Goal: Task Accomplishment & Management: Manage account settings

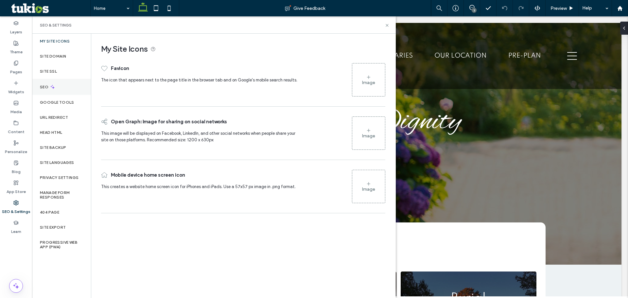
click at [66, 90] on div "SEO" at bounding box center [61, 87] width 59 height 16
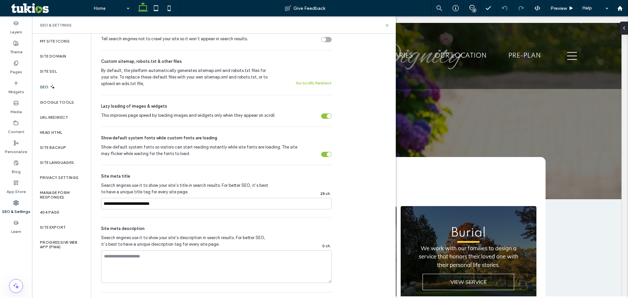
scroll to position [261, 0]
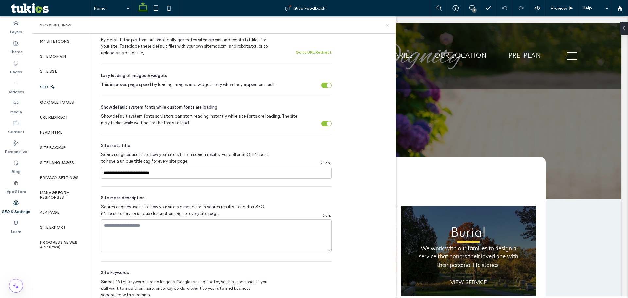
drag, startPoint x: 360, startPoint y: 9, endPoint x: 385, endPoint y: 27, distance: 31.3
click at [385, 27] on icon at bounding box center [386, 25] width 5 height 5
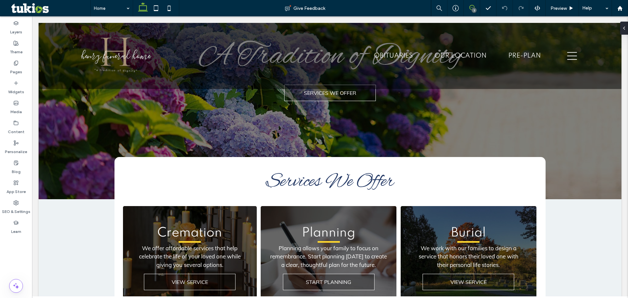
click at [470, 7] on icon at bounding box center [471, 7] width 5 height 5
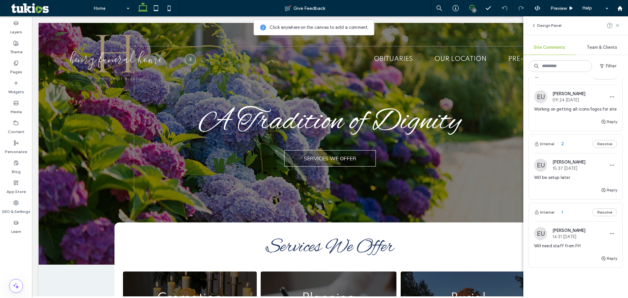
scroll to position [0, 0]
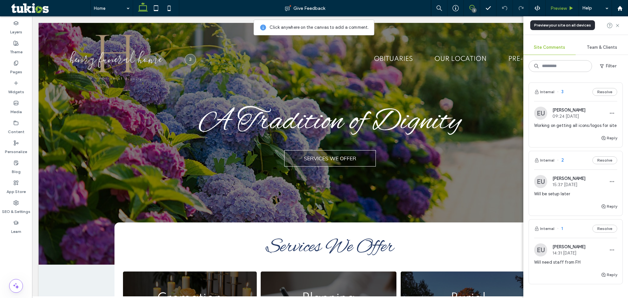
click at [562, 7] on span "Preview" at bounding box center [558, 9] width 16 height 6
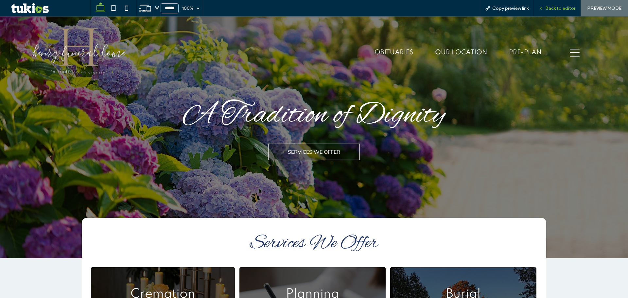
click at [557, 10] on span "Back to editor" at bounding box center [560, 9] width 30 height 6
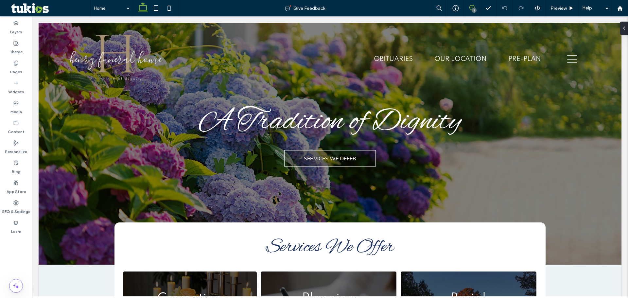
click at [472, 8] on icon at bounding box center [471, 7] width 5 height 5
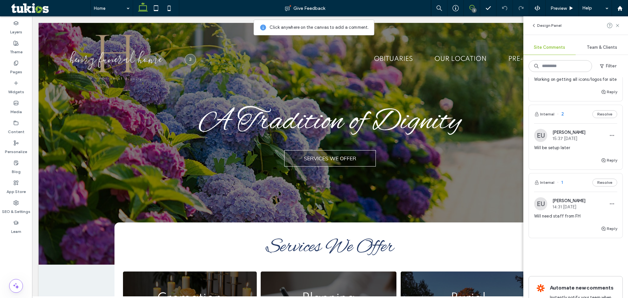
scroll to position [65, 0]
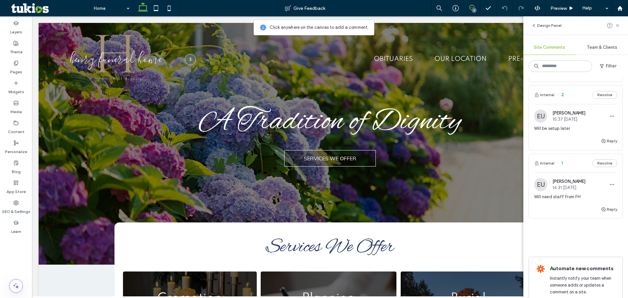
click at [555, 132] on span "Will be setup later" at bounding box center [575, 128] width 83 height 7
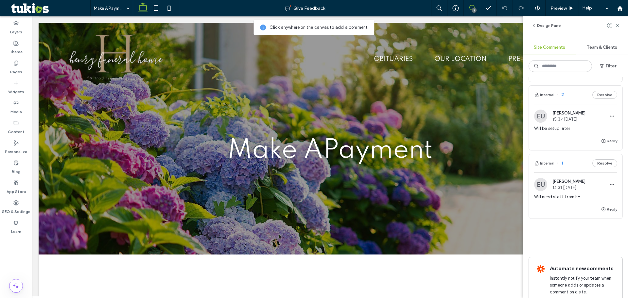
scroll to position [0, 0]
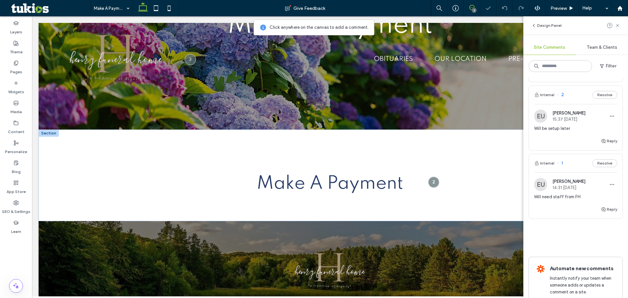
scroll to position [135, 0]
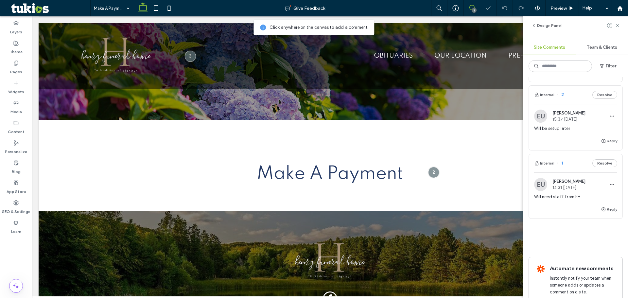
click at [564, 200] on span "Will need staff from FH" at bounding box center [575, 197] width 83 height 7
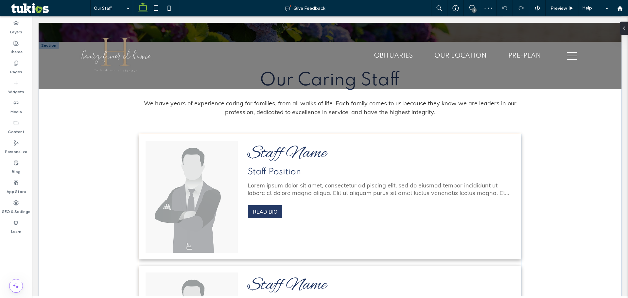
scroll to position [213, 0]
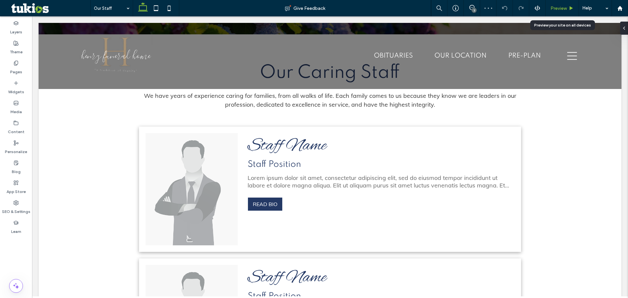
click at [558, 11] on span "Preview" at bounding box center [558, 9] width 16 height 6
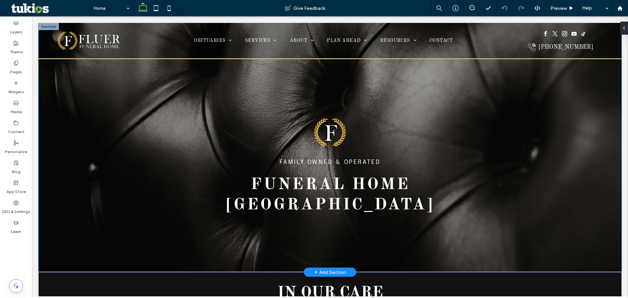
click at [526, 108] on div "FAMILY OWNED & OPERATED Funeral Home [GEOGRAPHIC_DATA]" at bounding box center [330, 147] width 582 height 249
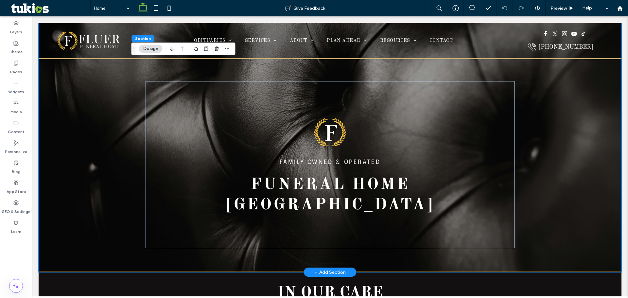
type input "*"
type input "***"
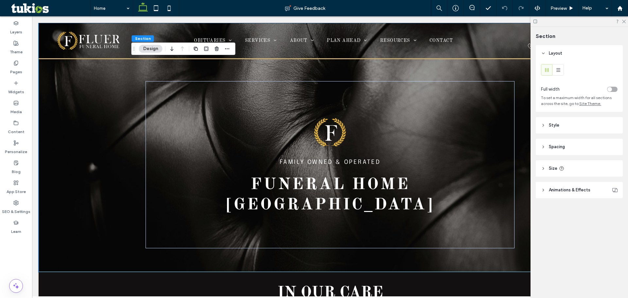
click at [557, 126] on span "Style" at bounding box center [553, 125] width 10 height 7
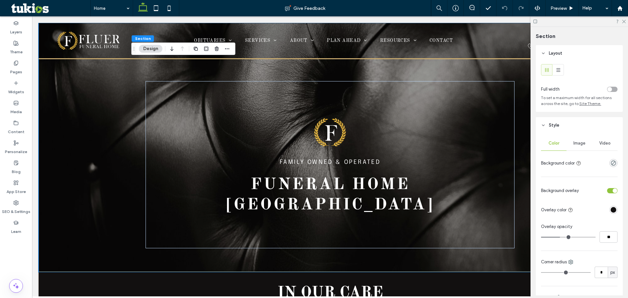
click at [569, 143] on div "Image" at bounding box center [578, 143] width 25 height 14
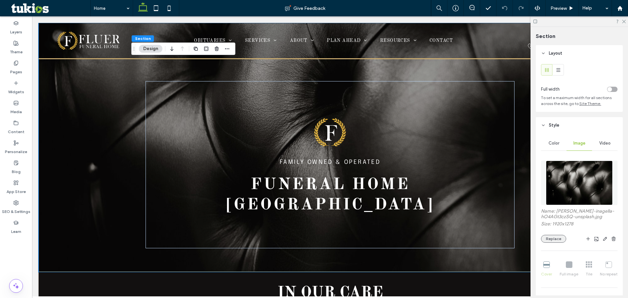
click at [560, 238] on button "Replace" at bounding box center [553, 239] width 25 height 8
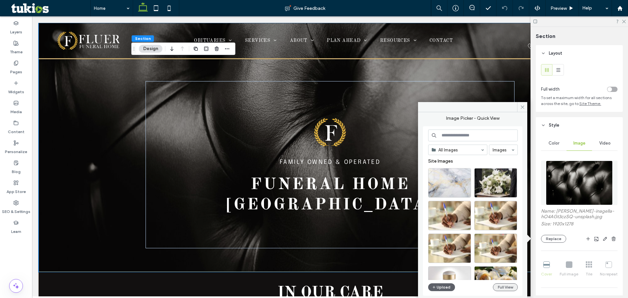
click at [504, 286] on button "Full View" at bounding box center [505, 287] width 25 height 8
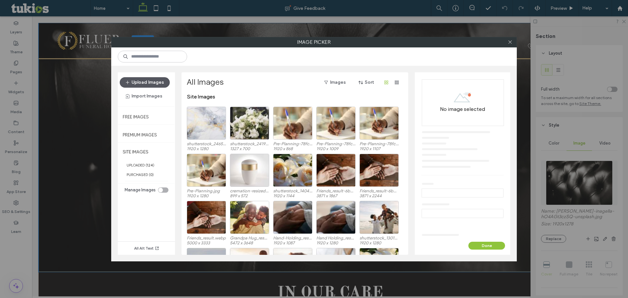
click at [133, 81] on button "Upload Images" at bounding box center [145, 82] width 50 height 10
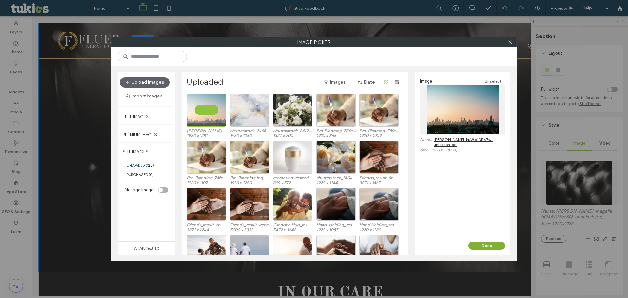
click at [491, 246] on button "Done" at bounding box center [486, 246] width 37 height 8
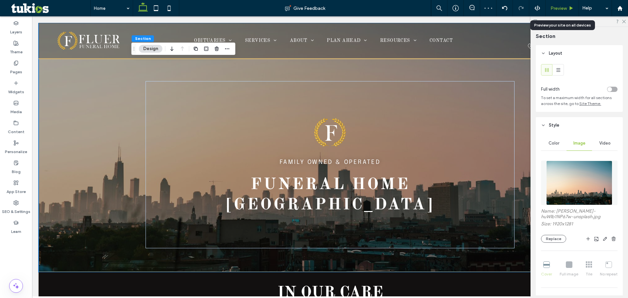
click at [554, 8] on span "Preview" at bounding box center [558, 9] width 16 height 6
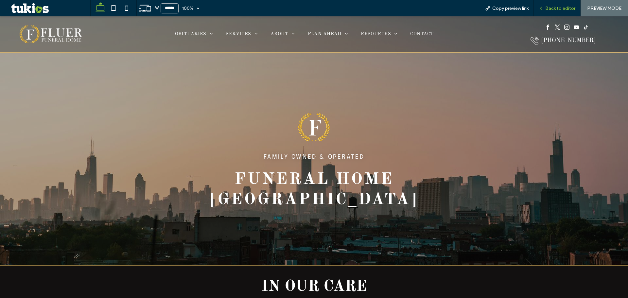
click at [552, 7] on span "Back to editor" at bounding box center [560, 9] width 30 height 6
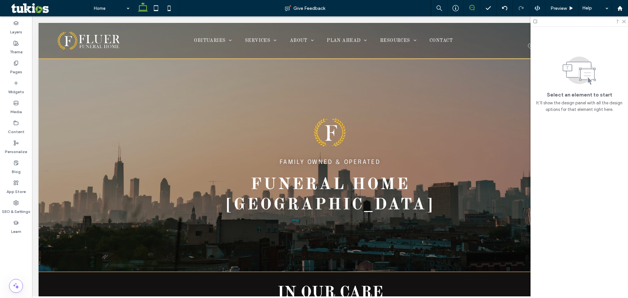
click at [474, 9] on use at bounding box center [471, 7] width 5 height 5
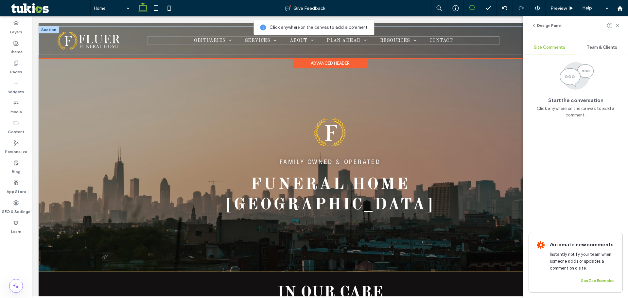
click at [130, 38] on div "phone call icon- select to call OBITUARIES All Obituaries Send Flowers Obituary…" at bounding box center [329, 40] width 559 height 29
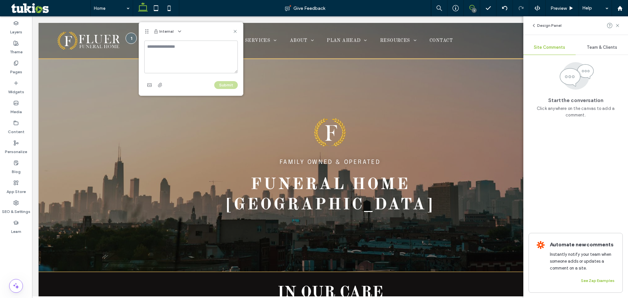
click at [180, 58] on textarea at bounding box center [190, 57] width 93 height 33
type textarea "**********"
click at [224, 85] on button "Submit" at bounding box center [226, 85] width 24 height 8
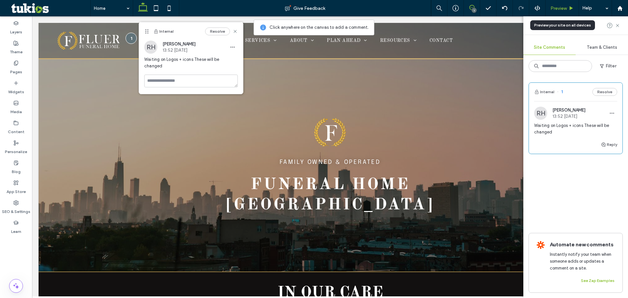
click at [564, 9] on span "Preview" at bounding box center [558, 9] width 16 height 6
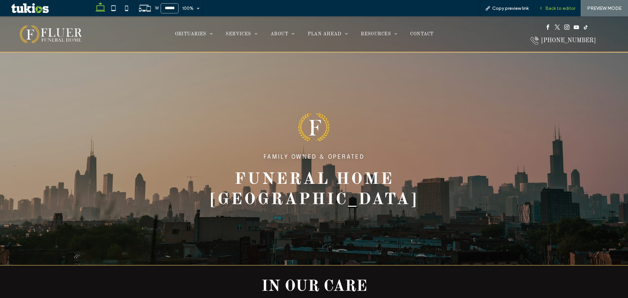
click at [552, 10] on span "Back to editor" at bounding box center [560, 9] width 30 height 6
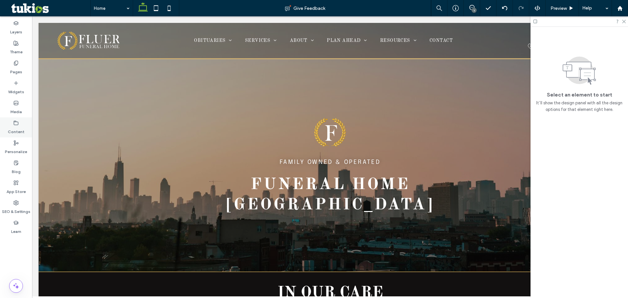
click at [19, 127] on label "Content" at bounding box center [16, 130] width 17 height 9
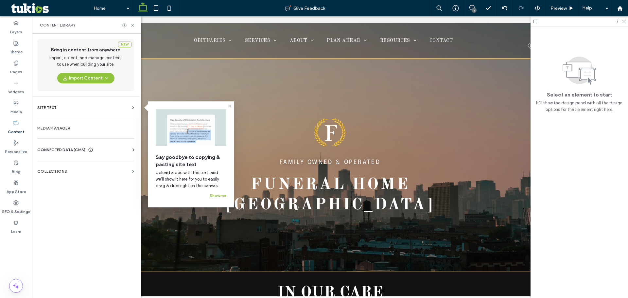
click at [102, 153] on div "Business Info Business Text Business Images Find and Replace" at bounding box center [86, 155] width 99 height 5
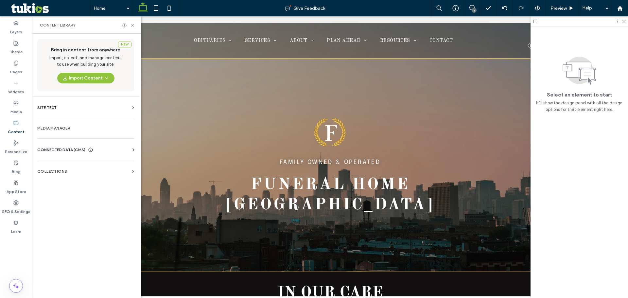
click at [103, 150] on div "CONNECTED DATA (CMS)" at bounding box center [86, 149] width 99 height 7
click at [81, 162] on section "Business Info" at bounding box center [86, 165] width 99 height 15
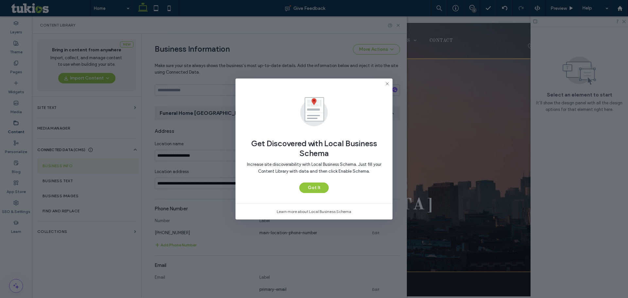
scroll to position [68, 0]
click at [320, 189] on button "Got It" at bounding box center [313, 187] width 29 height 10
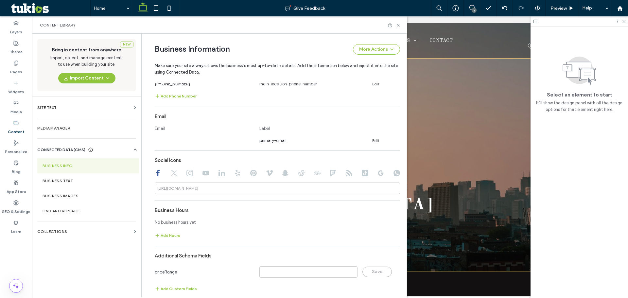
scroll to position [223, 0]
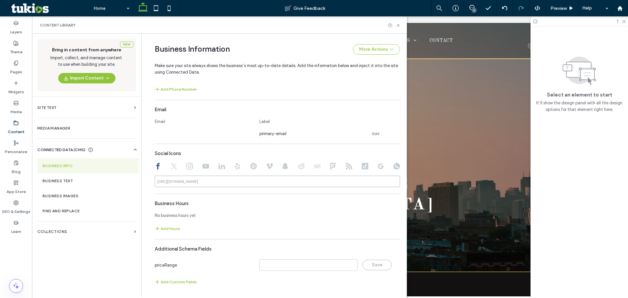
click at [210, 181] on input at bounding box center [277, 181] width 245 height 11
paste input "**********"
type input "**********"
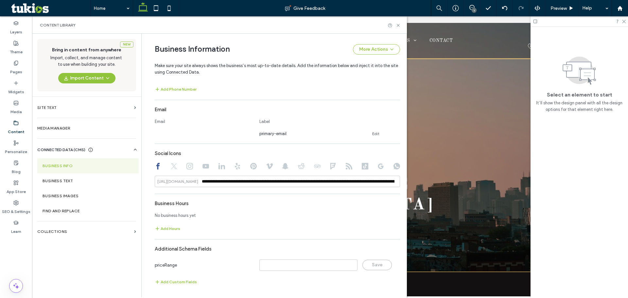
click at [240, 197] on div "Business Hours" at bounding box center [277, 203] width 245 height 12
click at [95, 180] on label "Business Text" at bounding box center [87, 180] width 91 height 5
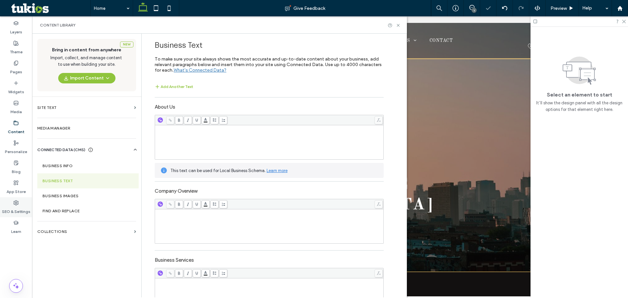
drag, startPoint x: 12, startPoint y: 211, endPoint x: 15, endPoint y: 208, distance: 3.7
click at [12, 210] on label "SEO & Settings" at bounding box center [16, 209] width 28 height 9
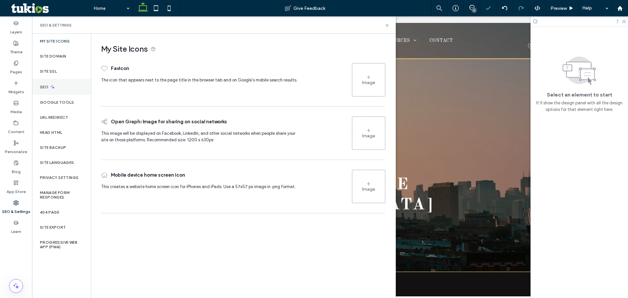
click at [57, 88] on div "SEO" at bounding box center [61, 87] width 59 height 16
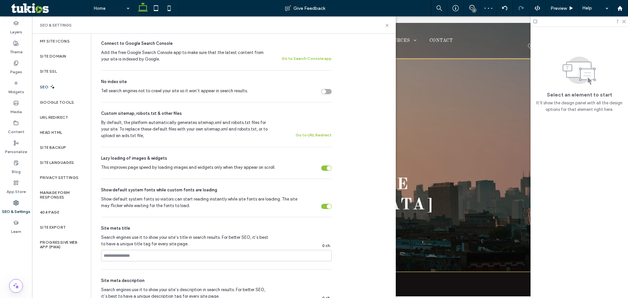
scroll to position [294, 0]
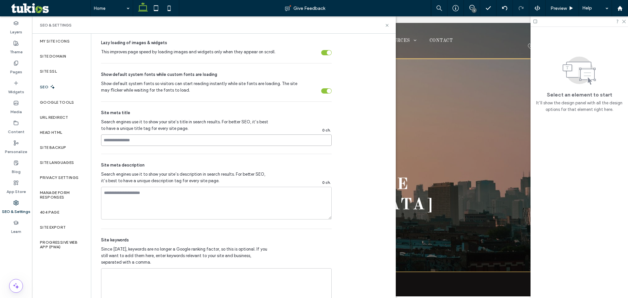
click at [147, 141] on input at bounding box center [216, 139] width 230 height 11
paste input "**********"
type input "**********"
click at [136, 143] on input at bounding box center [216, 139] width 230 height 11
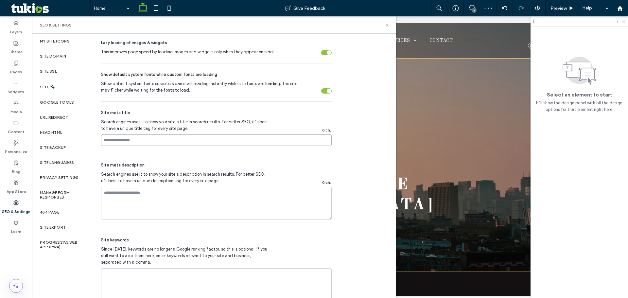
paste input "**********"
type input "**********"
click at [64, 108] on div "Google Tools" at bounding box center [61, 102] width 59 height 15
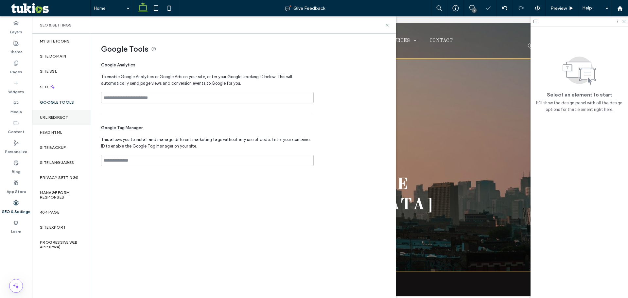
click at [61, 123] on div "URL Redirect" at bounding box center [61, 117] width 59 height 15
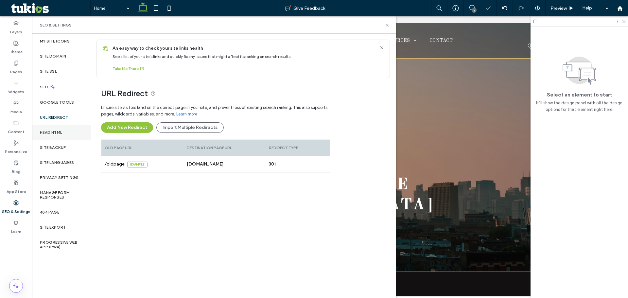
click at [62, 132] on label "Head HTML" at bounding box center [51, 132] width 23 height 5
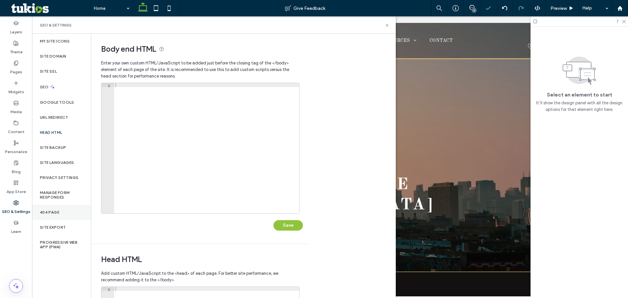
click at [59, 209] on div "404 Page" at bounding box center [61, 212] width 59 height 15
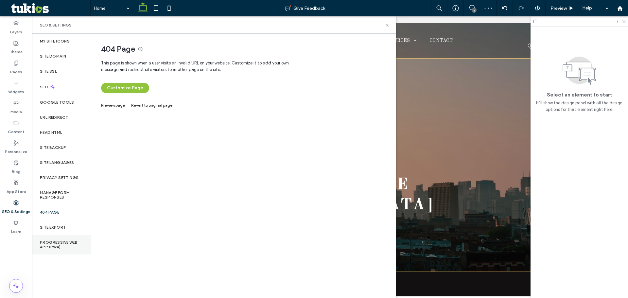
click at [64, 247] on label "Progressive Web App (PWA)" at bounding box center [61, 244] width 43 height 9
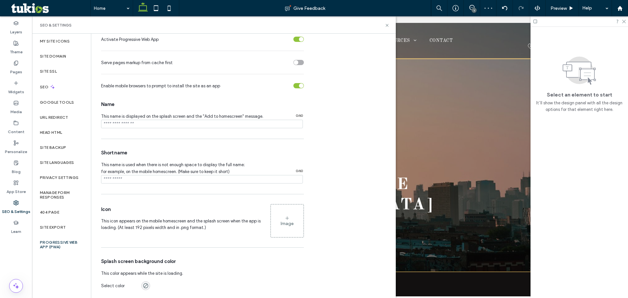
scroll to position [57, 0]
click at [141, 119] on input "notEmpty" at bounding box center [202, 122] width 202 height 8
paste input "**********"
type input "**********"
click at [136, 182] on div "Short name This name is used when there is not enough space to display the full…" at bounding box center [202, 165] width 203 height 48
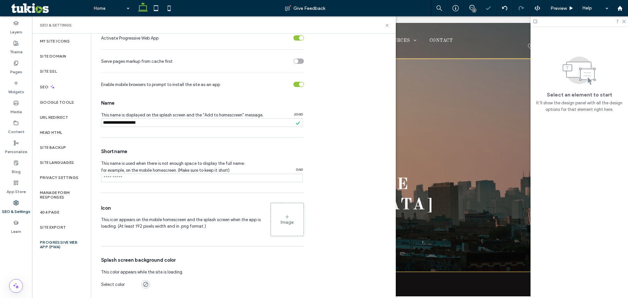
click at [137, 179] on input "notEmpty" at bounding box center [202, 178] width 202 height 8
type input "**********"
click at [151, 187] on div "Short name This name is used when there is not enough space to display the full…" at bounding box center [202, 165] width 203 height 48
click at [69, 219] on div "404 Page" at bounding box center [61, 212] width 59 height 15
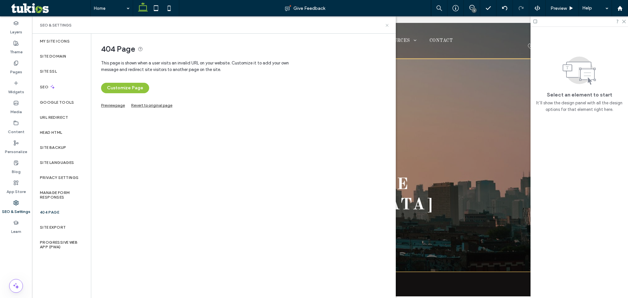
click at [386, 24] on use at bounding box center [386, 25] width 3 height 3
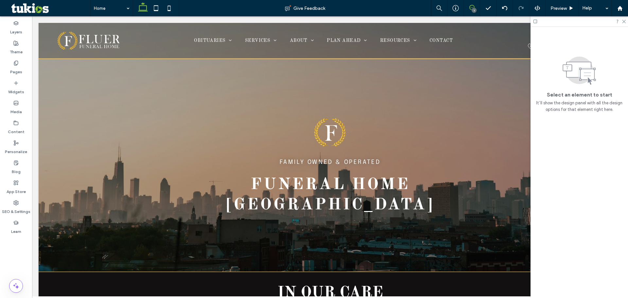
click at [470, 9] on icon at bounding box center [471, 7] width 5 height 5
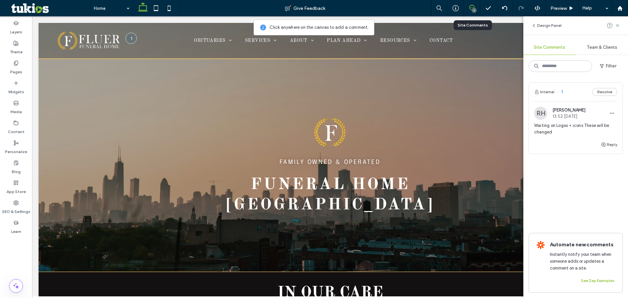
click at [544, 111] on img at bounding box center [540, 113] width 13 height 13
click at [561, 108] on span "Ryan Havili" at bounding box center [568, 110] width 33 height 5
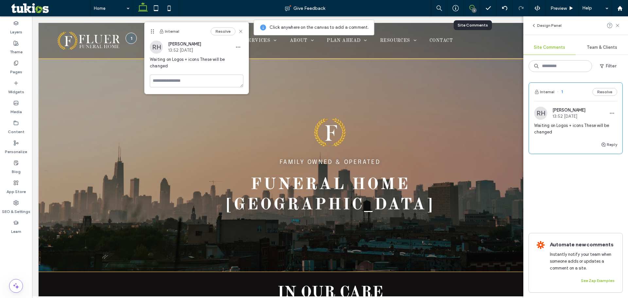
click at [564, 110] on span "Ryan Havili" at bounding box center [568, 110] width 33 height 5
click at [612, 112] on icon "button" at bounding box center [611, 112] width 5 height 5
click at [576, 140] on span "Delete" at bounding box center [570, 142] width 13 height 7
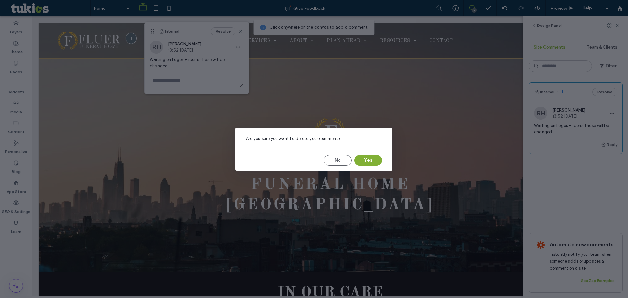
click at [375, 162] on button "Yes" at bounding box center [368, 160] width 28 height 10
